Goal: Entertainment & Leisure: Consume media (video, audio)

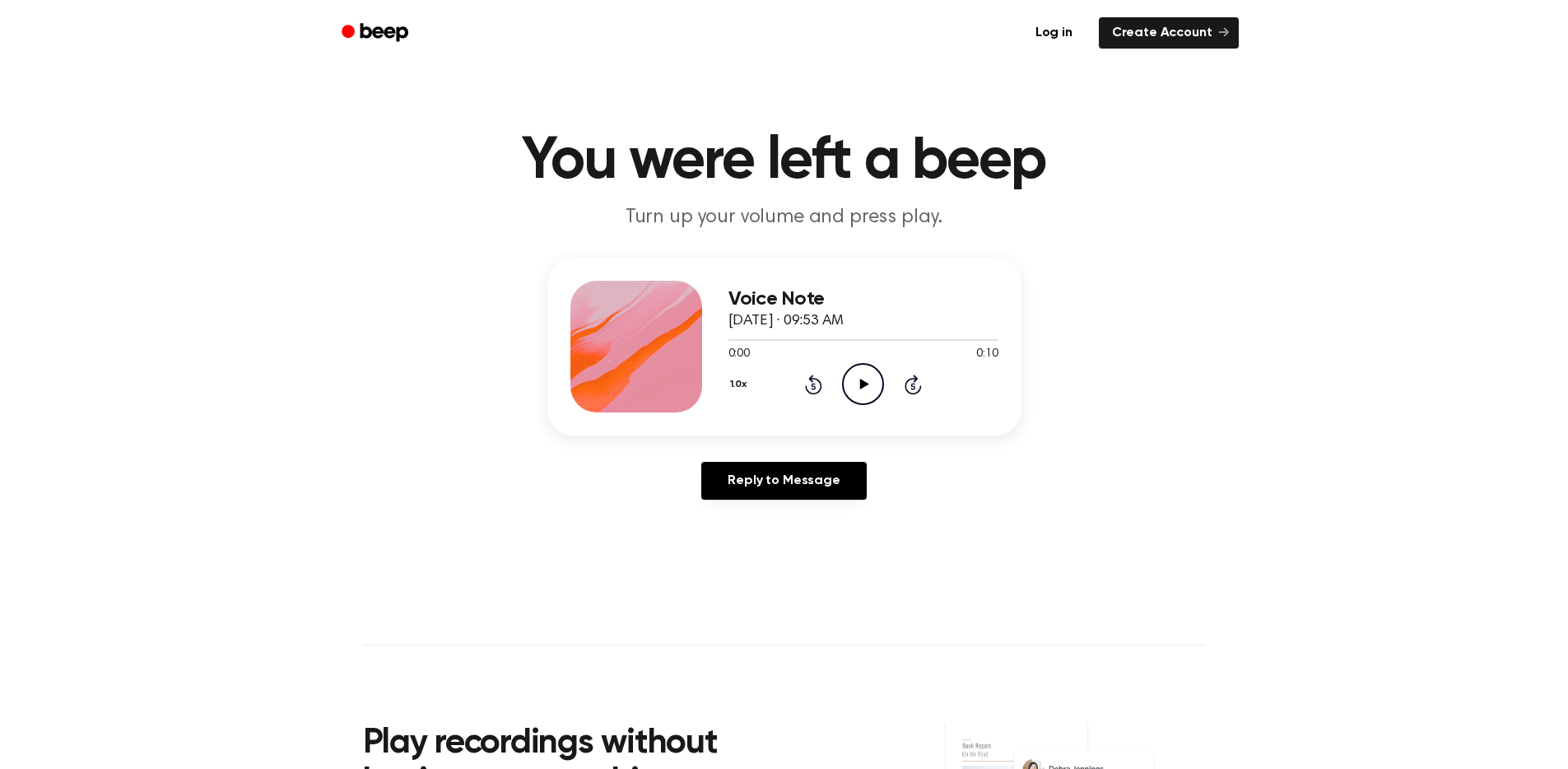
click at [855, 386] on icon "Play Audio" at bounding box center [863, 384] width 42 height 42
click at [860, 375] on icon "Play Audio" at bounding box center [863, 384] width 42 height 42
click at [865, 385] on icon at bounding box center [865, 383] width 9 height 11
click at [866, 391] on icon "Play Audio" at bounding box center [863, 384] width 42 height 42
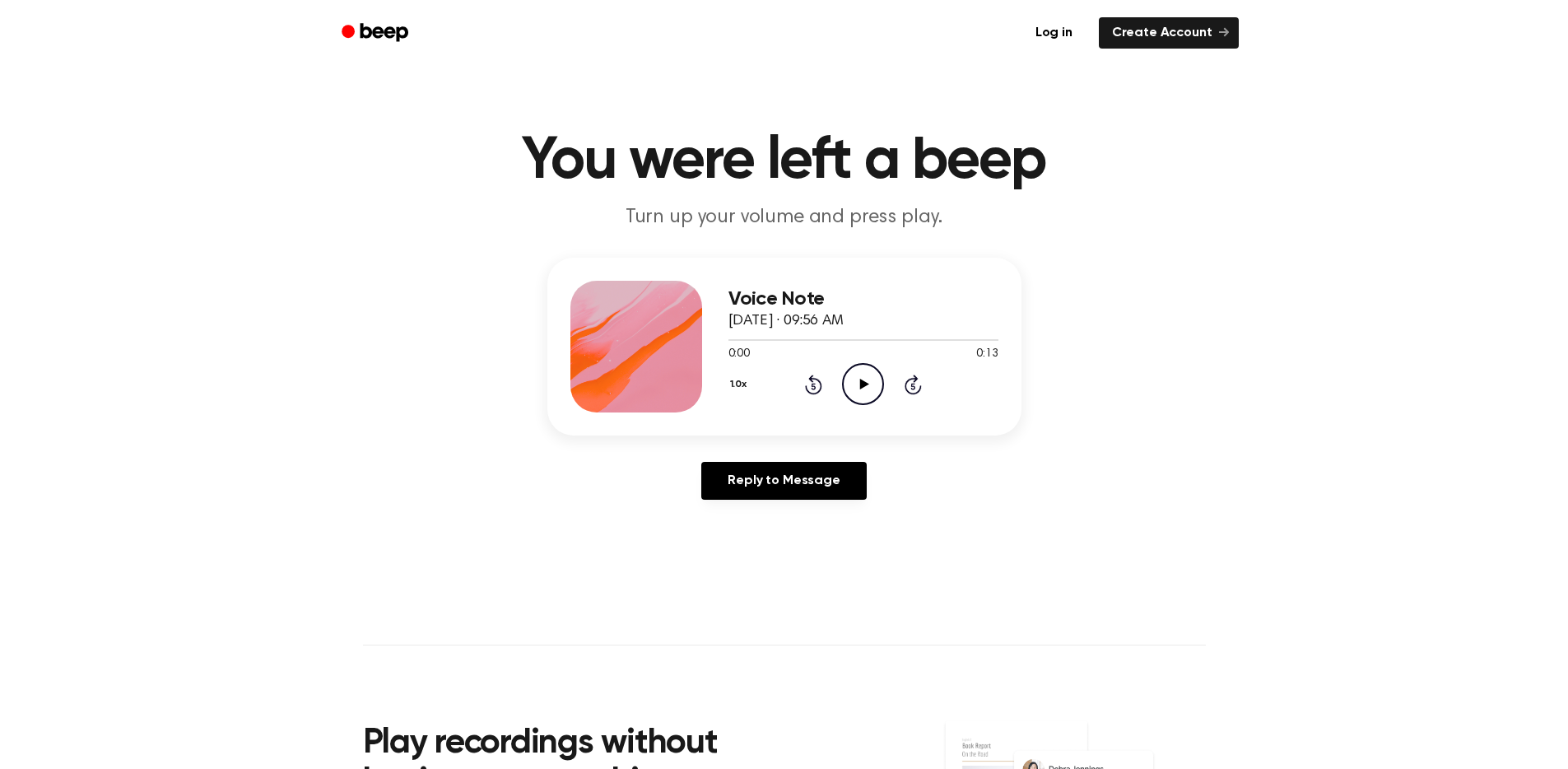
click at [868, 392] on icon "Play Audio" at bounding box center [863, 384] width 42 height 42
click at [866, 387] on icon "Play Audio" at bounding box center [863, 384] width 42 height 42
click at [861, 397] on icon "Play Audio" at bounding box center [863, 384] width 42 height 42
click at [864, 383] on icon at bounding box center [865, 383] width 9 height 11
click at [860, 384] on icon at bounding box center [865, 383] width 9 height 11
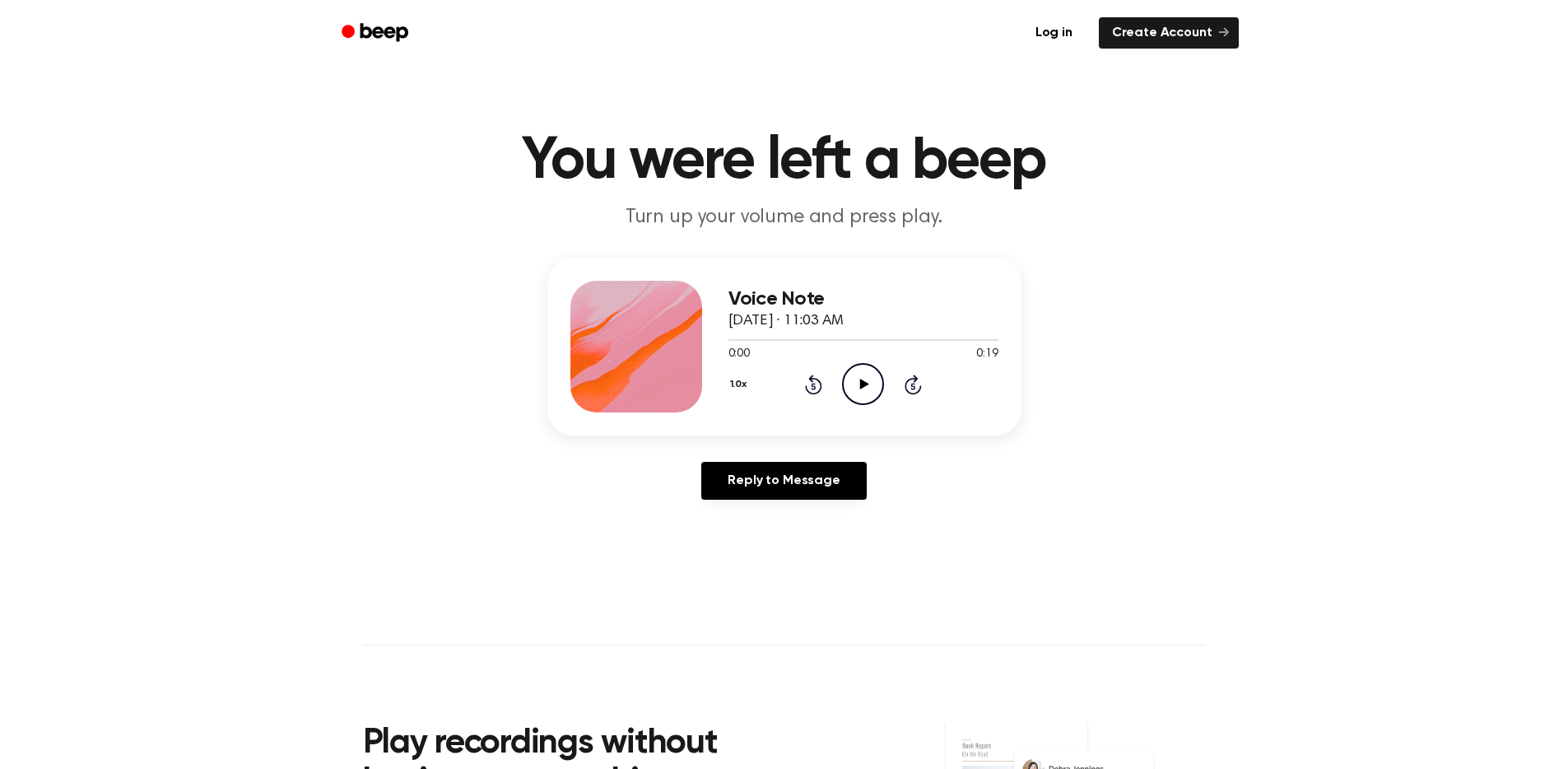
click at [843, 380] on circle at bounding box center [863, 384] width 41 height 41
click at [864, 383] on icon at bounding box center [865, 383] width 9 height 11
click at [859, 371] on icon "Play Audio" at bounding box center [863, 384] width 42 height 42
click at [855, 380] on icon "Play Audio" at bounding box center [863, 384] width 42 height 42
click at [864, 380] on icon "Play Audio" at bounding box center [863, 384] width 42 height 42
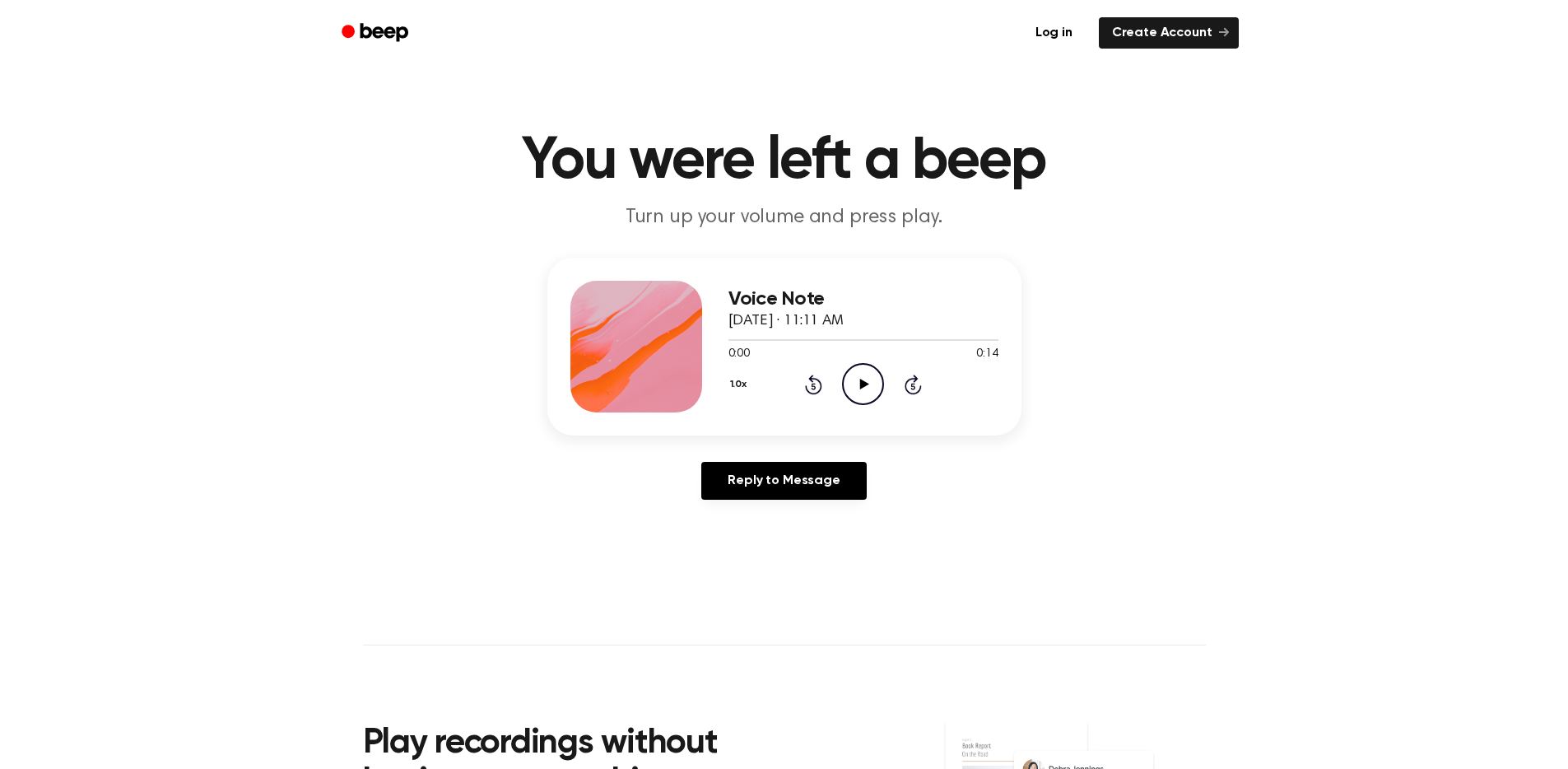
click at [855, 381] on icon "Play Audio" at bounding box center [863, 384] width 42 height 42
